Goal: Task Accomplishment & Management: Use online tool/utility

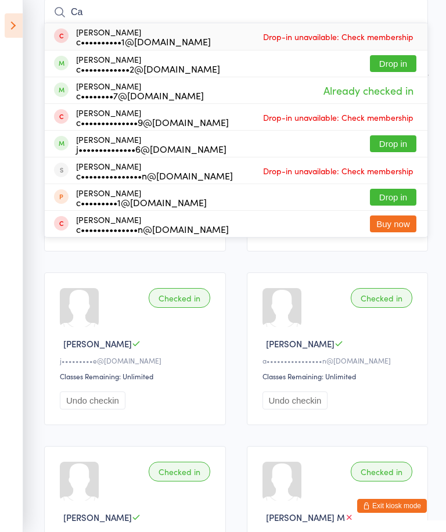
type input "C"
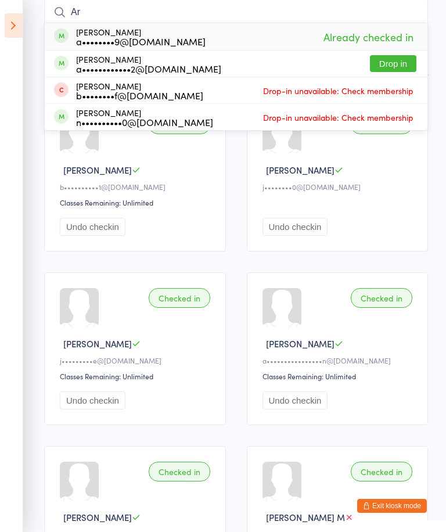
click at [416, 183] on div "Checked in [PERSON_NAME] j••••••••0@[DOMAIN_NAME] Undo checkin" at bounding box center [338, 175] width 182 height 153
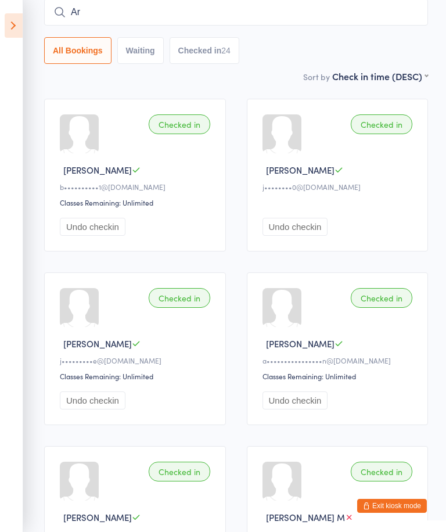
click at [364, 13] on input "Ar" at bounding box center [236, 12] width 384 height 27
type input "A"
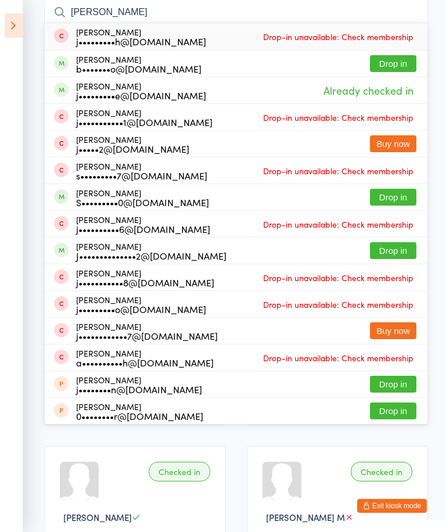
type input "[PERSON_NAME]"
click at [406, 194] on button "Drop in" at bounding box center [393, 197] width 46 height 17
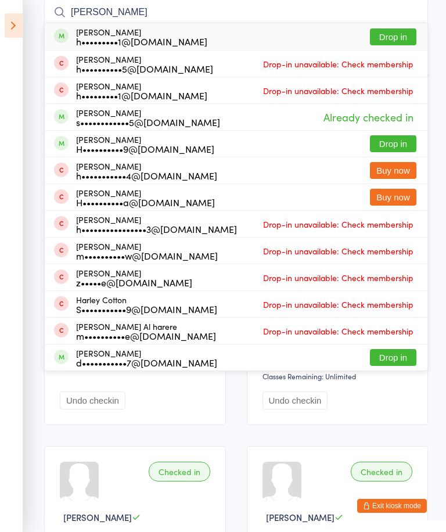
type input "[PERSON_NAME]"
click at [389, 139] on button "Drop in" at bounding box center [393, 143] width 46 height 17
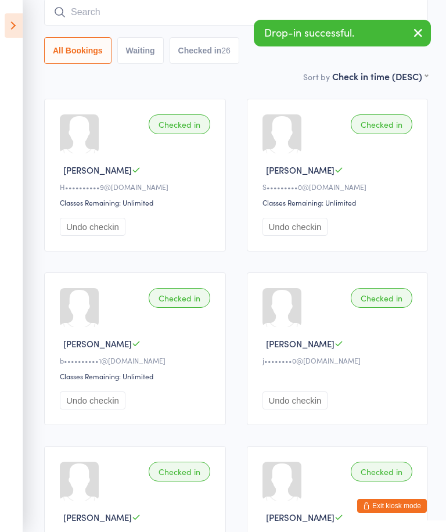
click at [414, 31] on icon "button" at bounding box center [418, 33] width 14 height 15
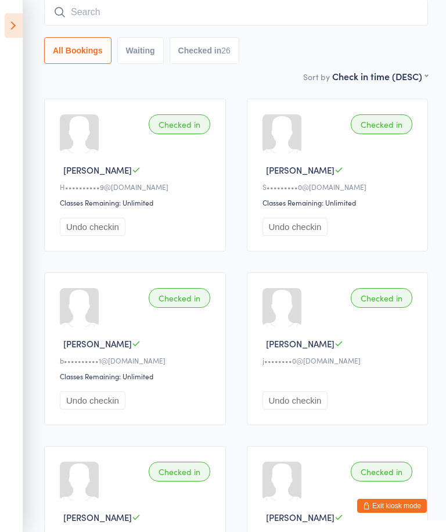
click at [364, 19] on input "search" at bounding box center [236, 12] width 384 height 27
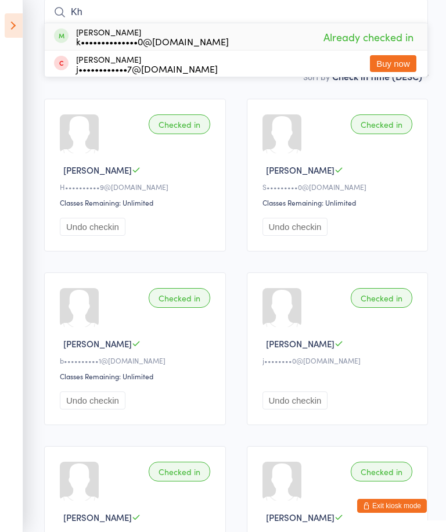
type input "K"
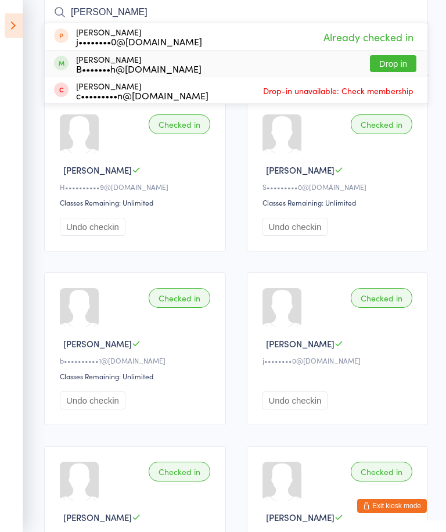
type input "[PERSON_NAME]"
click at [143, 64] on div "B•••••••h@[DOMAIN_NAME]" at bounding box center [138, 68] width 125 height 9
